Goal: Transaction & Acquisition: Purchase product/service

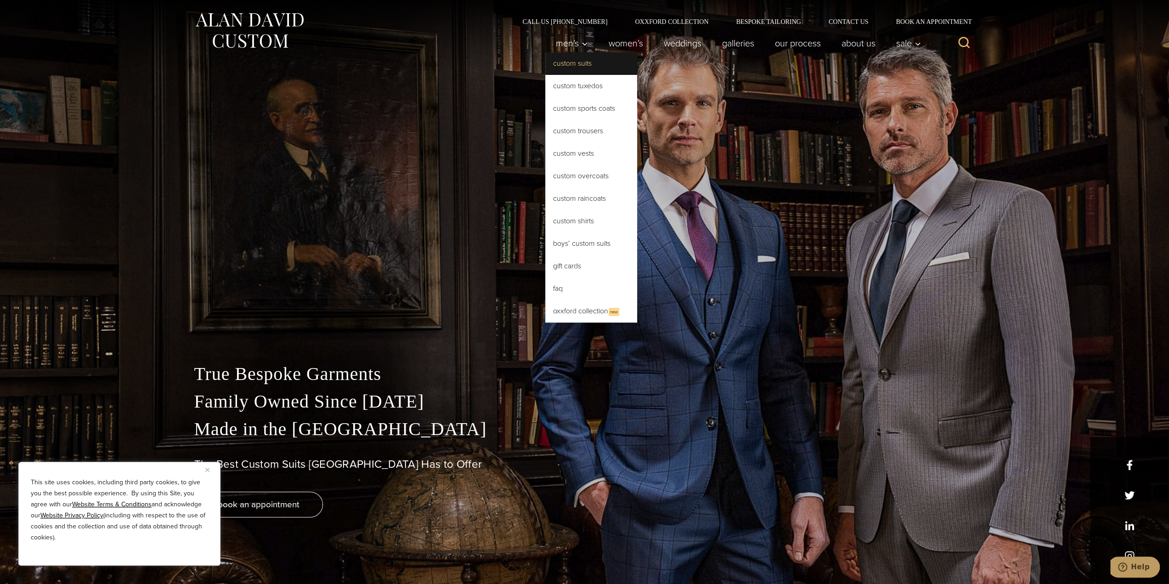
click at [564, 63] on link "Custom Suits" at bounding box center [591, 63] width 92 height 22
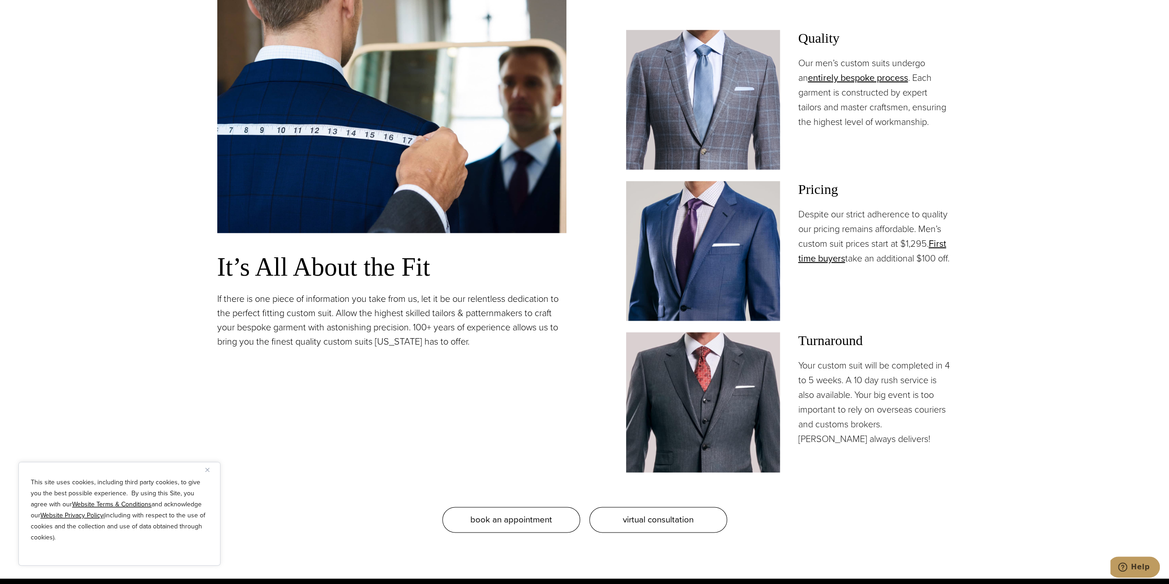
scroll to position [873, 0]
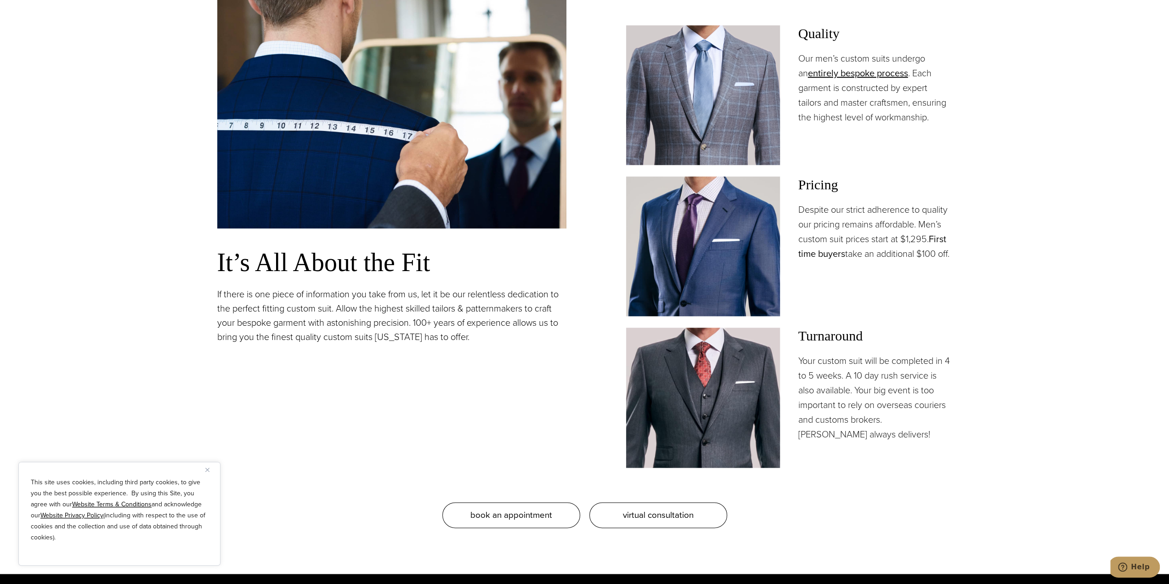
click at [939, 237] on link "First time buyers" at bounding box center [872, 246] width 148 height 28
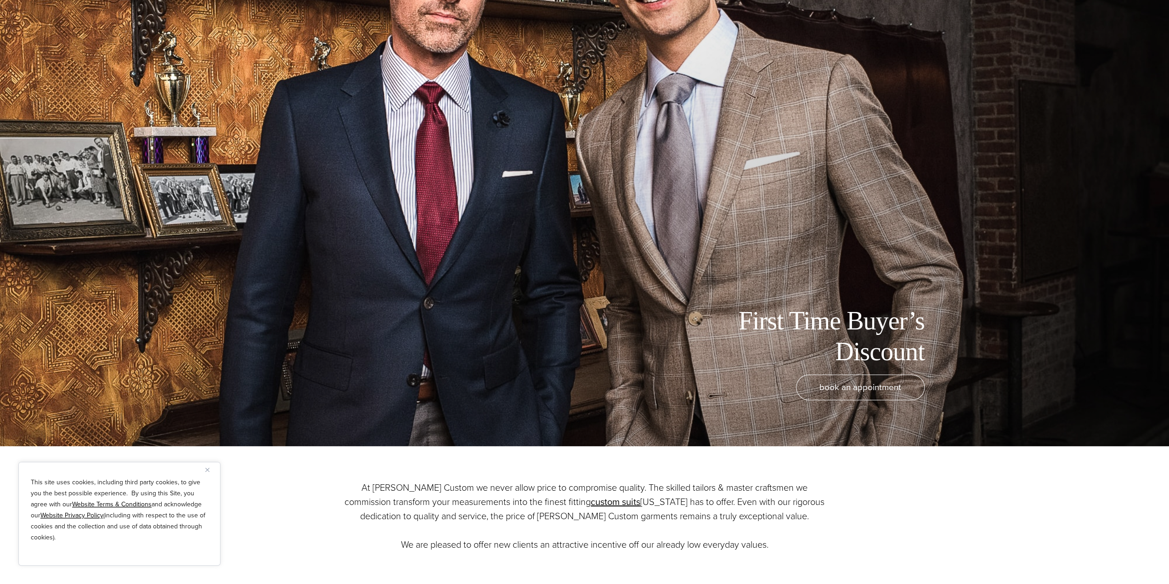
scroll to position [138, 0]
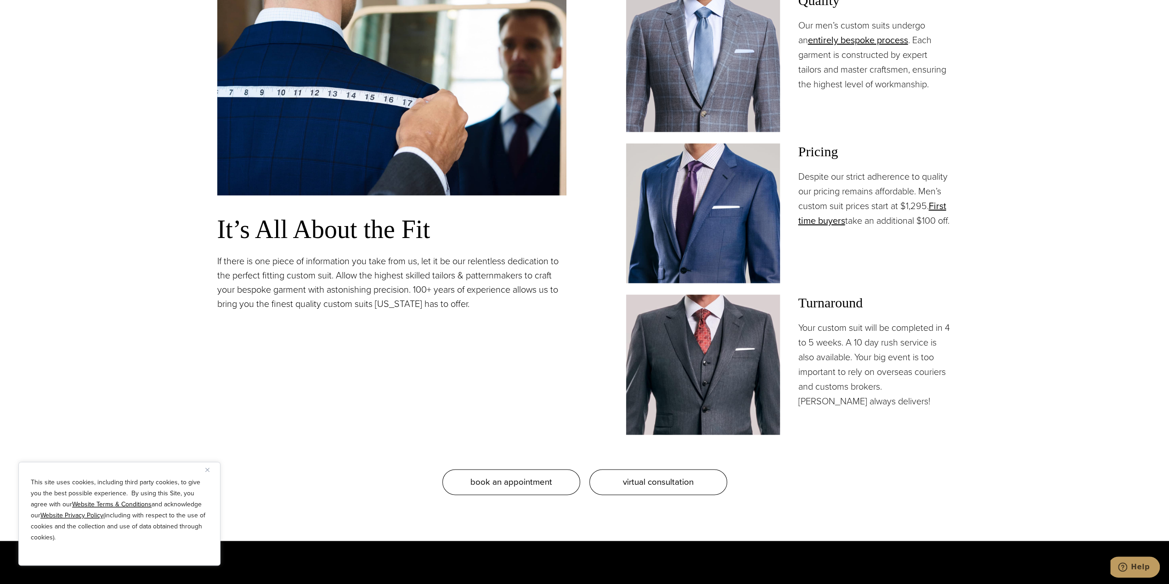
scroll to position [873, 0]
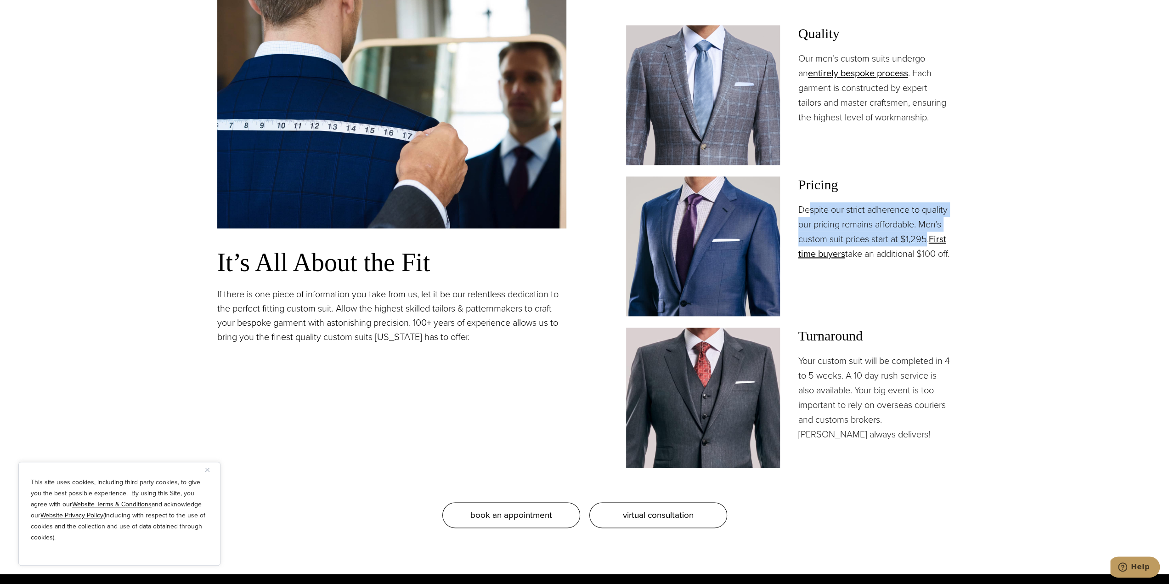
drag, startPoint x: 809, startPoint y: 206, endPoint x: 927, endPoint y: 239, distance: 122.5
click at [927, 239] on p "Despite our strict adherence to quality our pricing remains affordable. Men’s c…" at bounding box center [875, 231] width 154 height 59
click at [206, 470] on img "Close" at bounding box center [207, 470] width 4 height 4
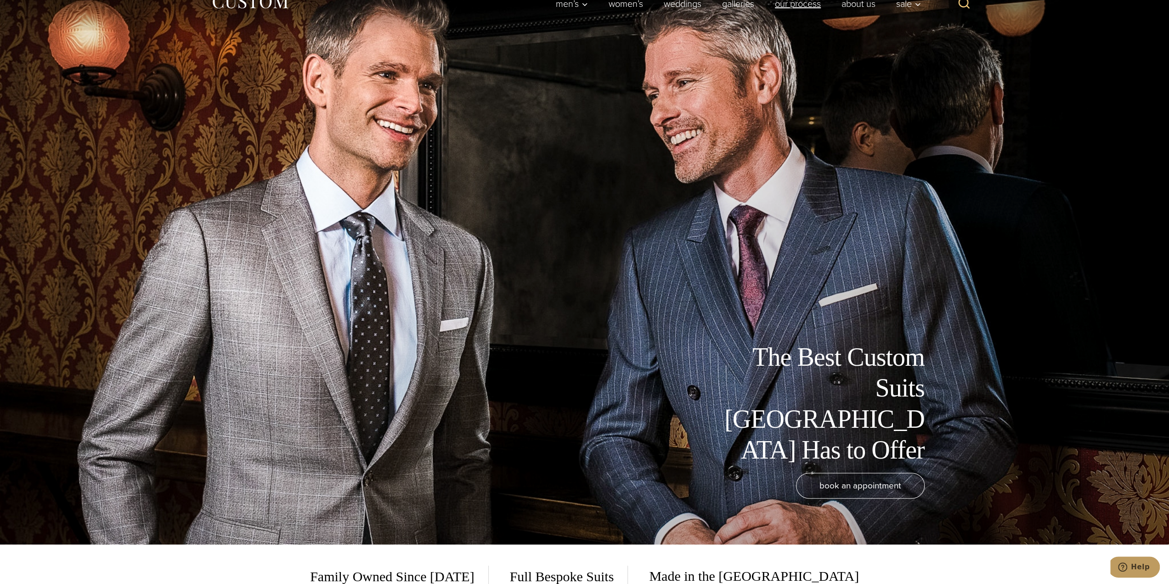
scroll to position [0, 0]
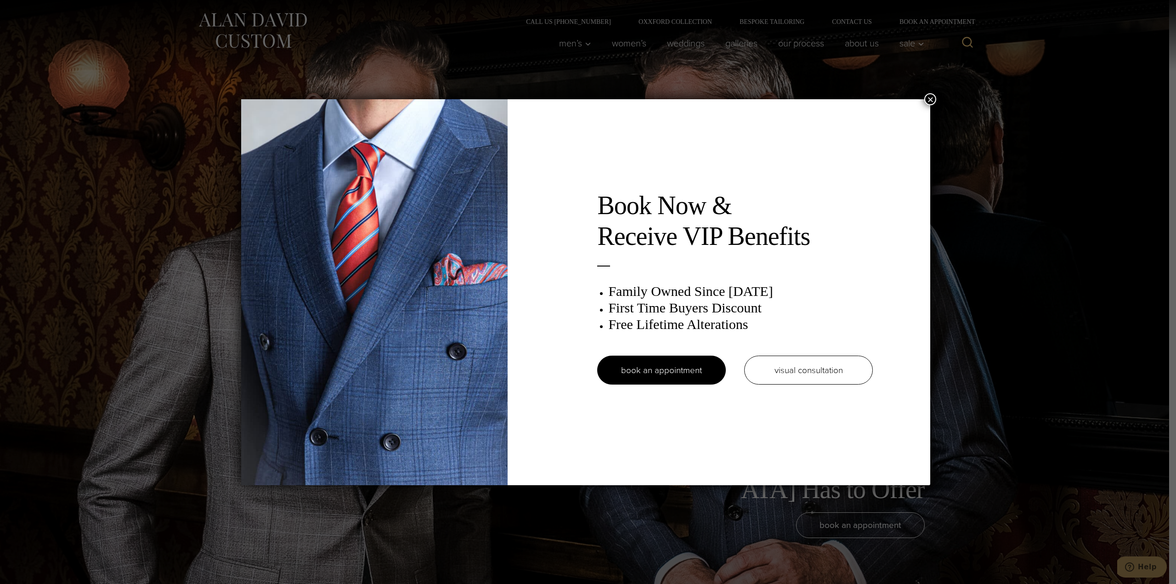
click at [930, 100] on button "×" at bounding box center [930, 99] width 12 height 12
